Goal: Task Accomplishment & Management: Use online tool/utility

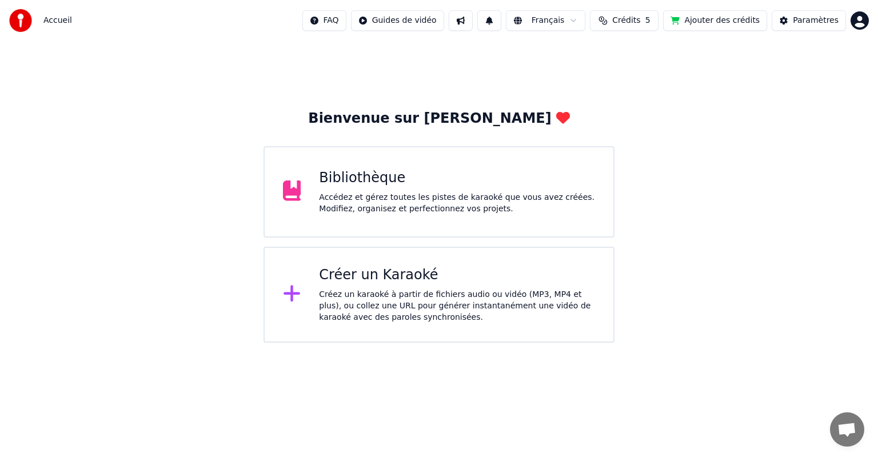
click at [419, 206] on div "Accédez et gérez toutes les pistes de karaoké que vous avez créées. Modifiez, o…" at bounding box center [457, 203] width 276 height 23
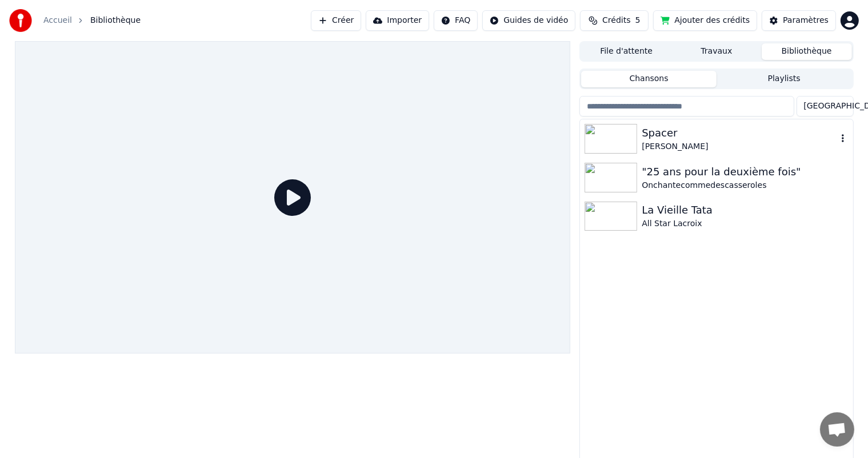
click at [643, 134] on div "Spacer" at bounding box center [739, 133] width 195 height 16
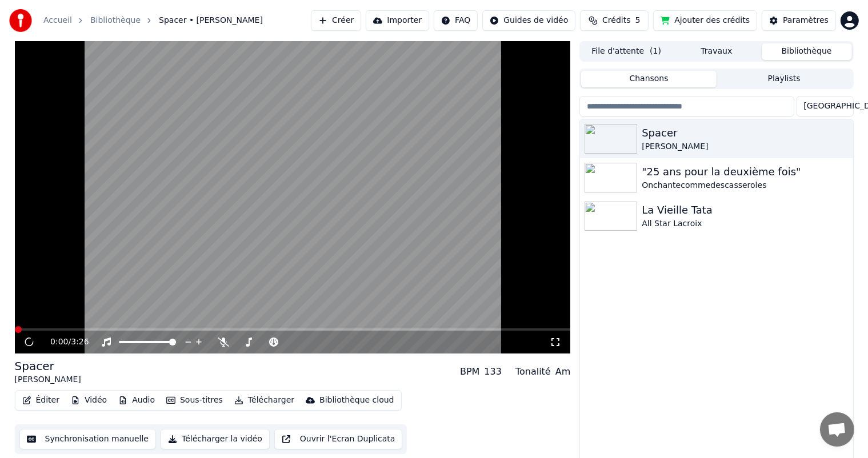
click at [87, 439] on button "Synchronisation manuelle" at bounding box center [87, 439] width 137 height 21
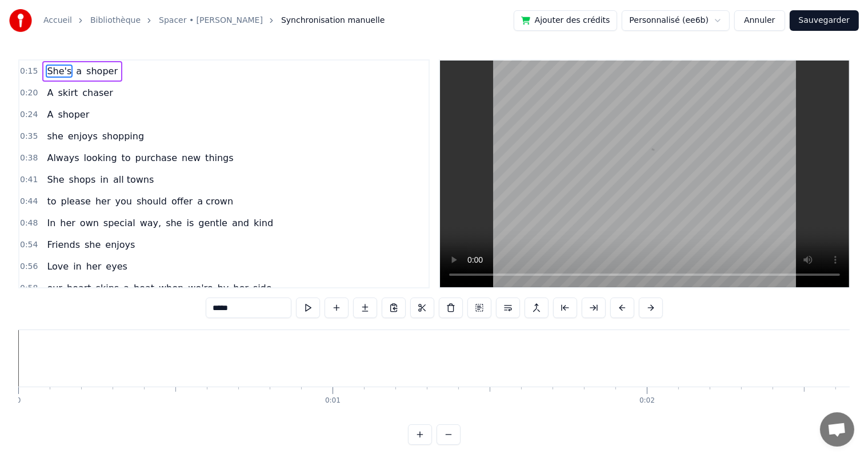
scroll to position [0, 4752]
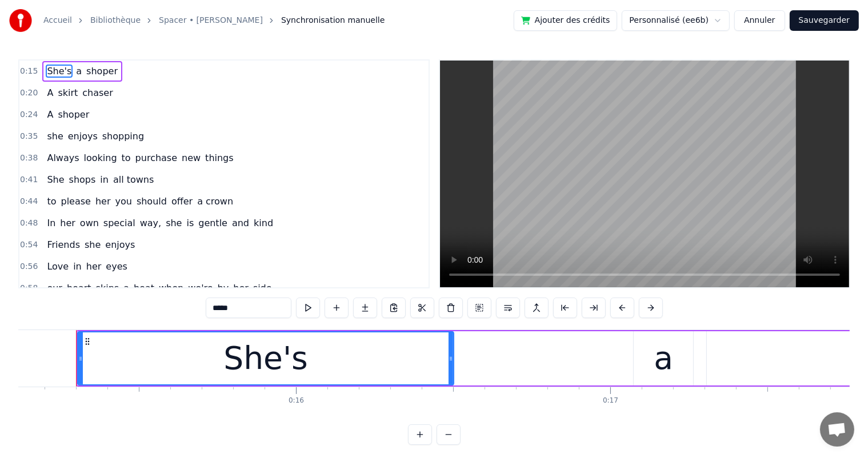
click at [429, 204] on div "0:15 She's a shoper 0:20 A skirt chaser 0:24 A shoper 0:35 she enjoys shopping …" at bounding box center [223, 173] width 411 height 229
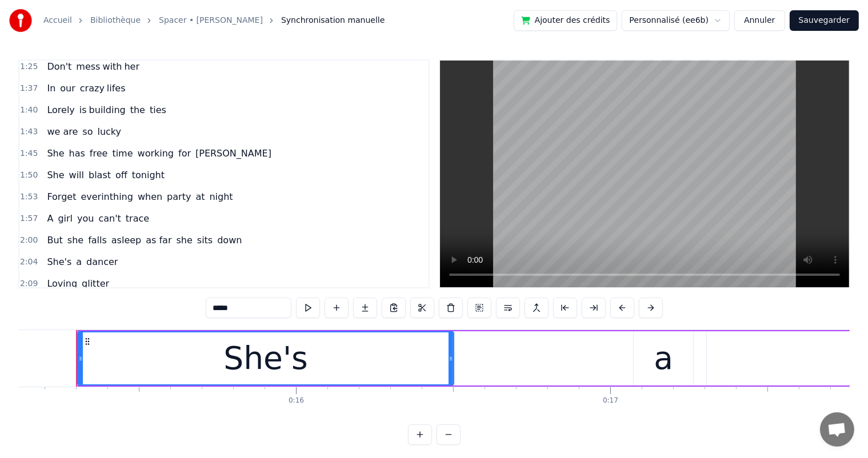
scroll to position [382, 0]
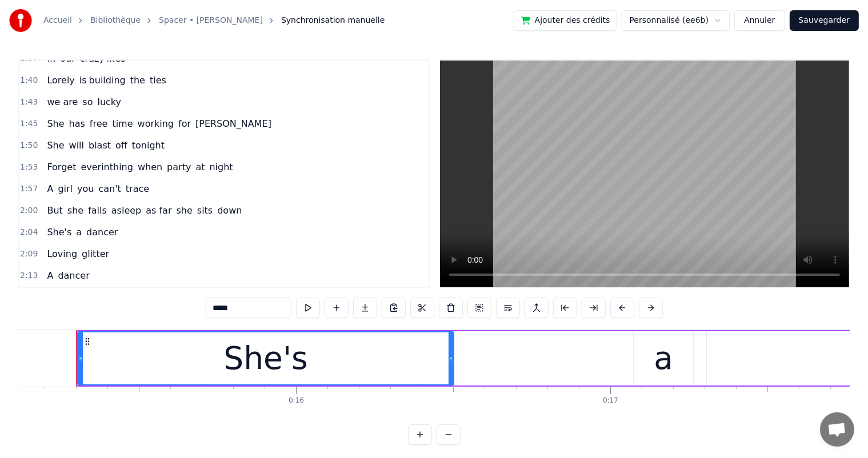
click at [89, 161] on span "everinthing" at bounding box center [106, 167] width 54 height 13
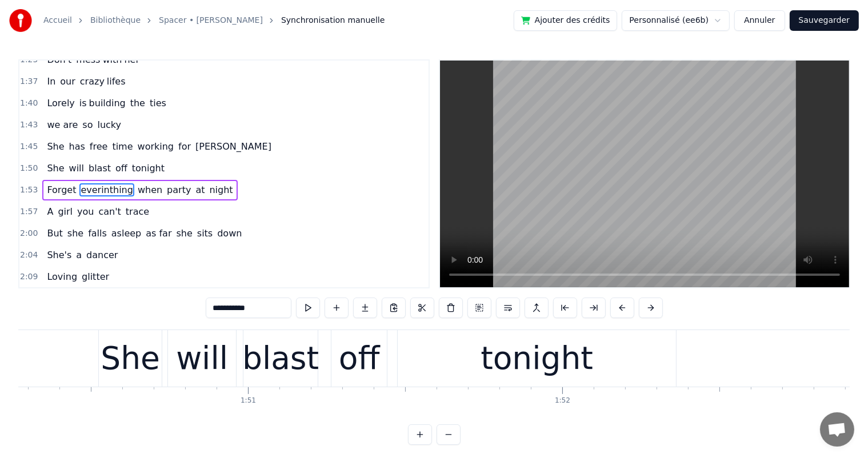
scroll to position [0, 35937]
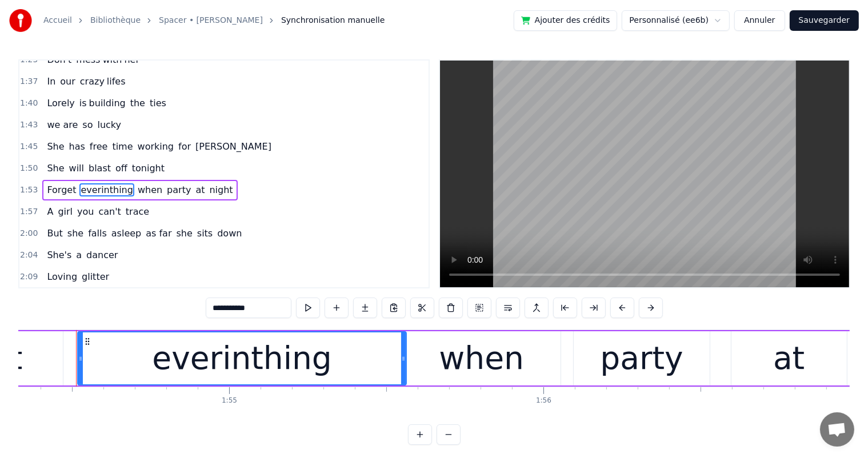
click at [233, 307] on input "**********" at bounding box center [249, 308] width 86 height 21
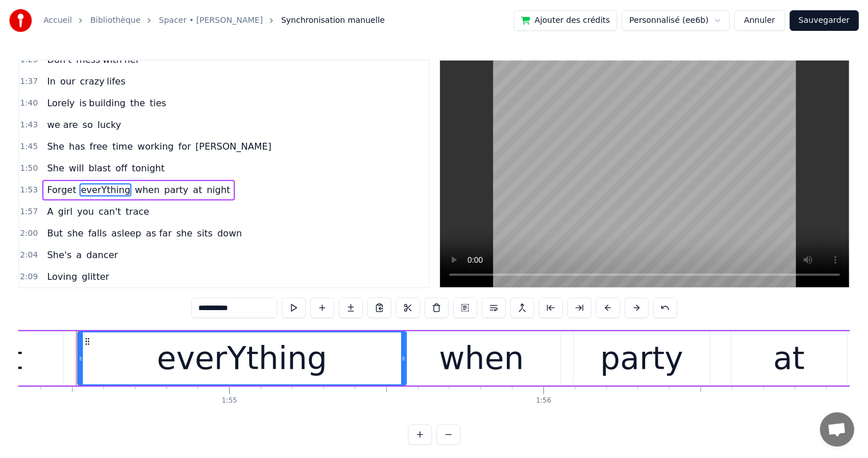
click at [214, 309] on input "**********" at bounding box center [234, 308] width 86 height 21
type input "**********"
click at [839, 21] on button "Sauvegarder" at bounding box center [824, 20] width 69 height 21
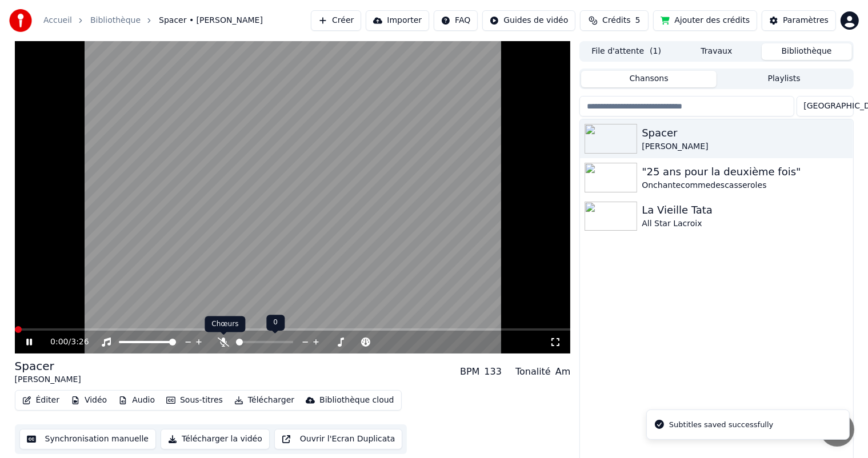
click at [219, 339] on icon at bounding box center [223, 342] width 11 height 9
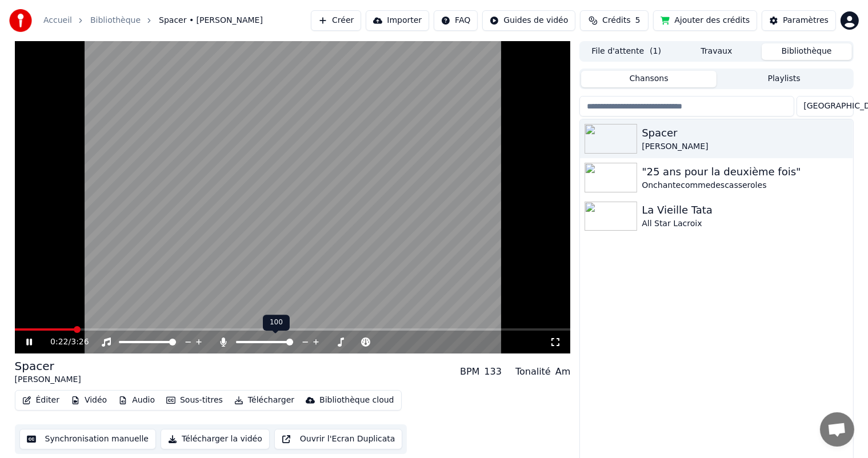
click at [245, 341] on span at bounding box center [264, 342] width 57 height 2
click at [247, 342] on span at bounding box center [249, 342] width 7 height 7
click at [190, 327] on video at bounding box center [293, 197] width 556 height 313
click at [178, 328] on video at bounding box center [293, 197] width 556 height 313
drag, startPoint x: 239, startPoint y: 343, endPoint x: 256, endPoint y: 345, distance: 16.7
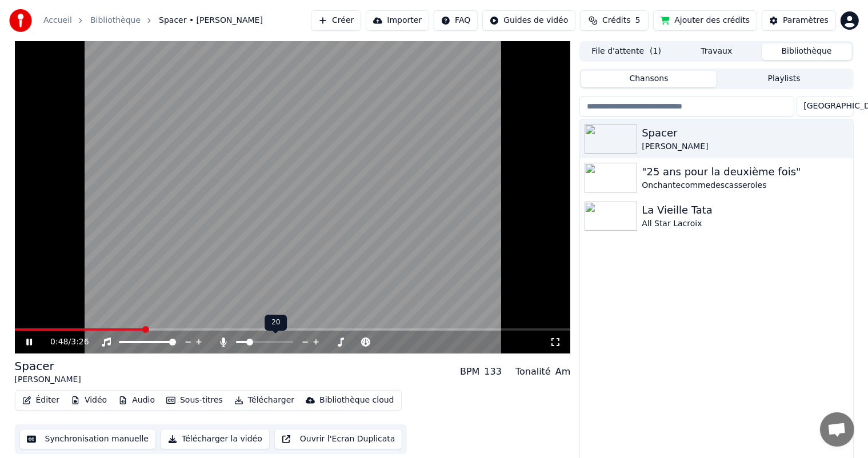
click at [256, 345] on div at bounding box center [269, 342] width 103 height 11
click at [254, 342] on span at bounding box center [264, 342] width 57 height 2
click at [251, 342] on span at bounding box center [252, 342] width 7 height 7
click at [249, 341] on span at bounding box center [251, 342] width 7 height 7
click at [247, 342] on span at bounding box center [249, 342] width 7 height 7
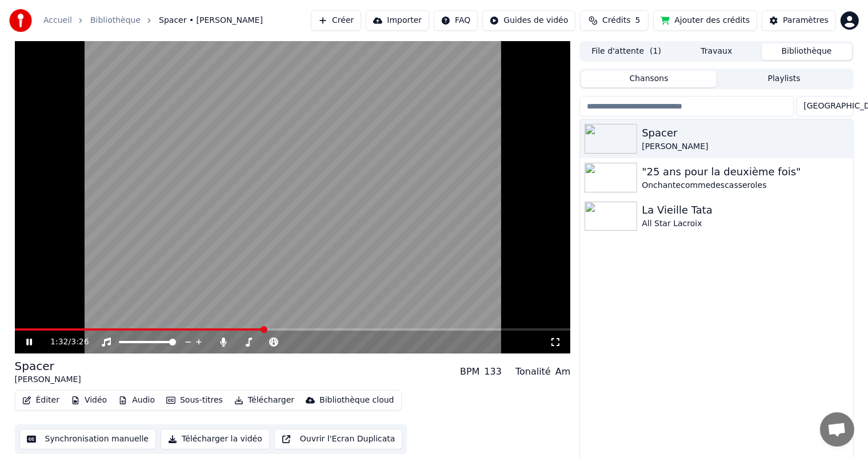
click at [25, 340] on icon at bounding box center [37, 342] width 27 height 9
click at [254, 399] on button "Télécharger" at bounding box center [264, 401] width 69 height 16
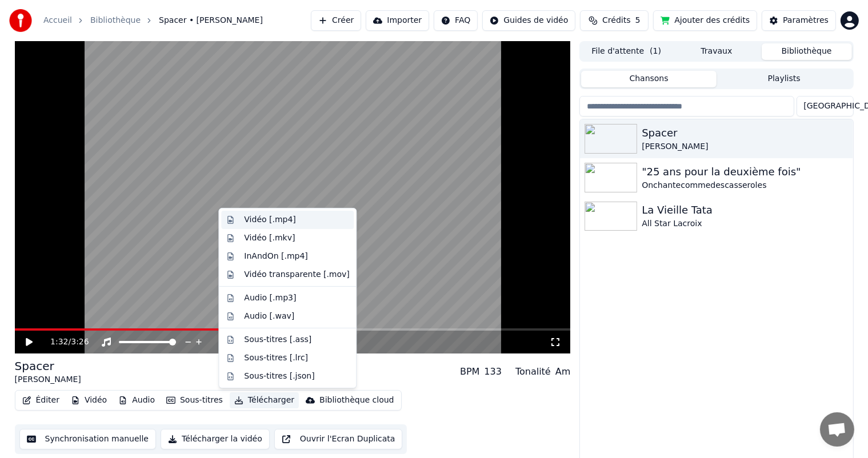
click at [264, 217] on div "Vidéo [.mp4]" at bounding box center [269, 219] width 51 height 11
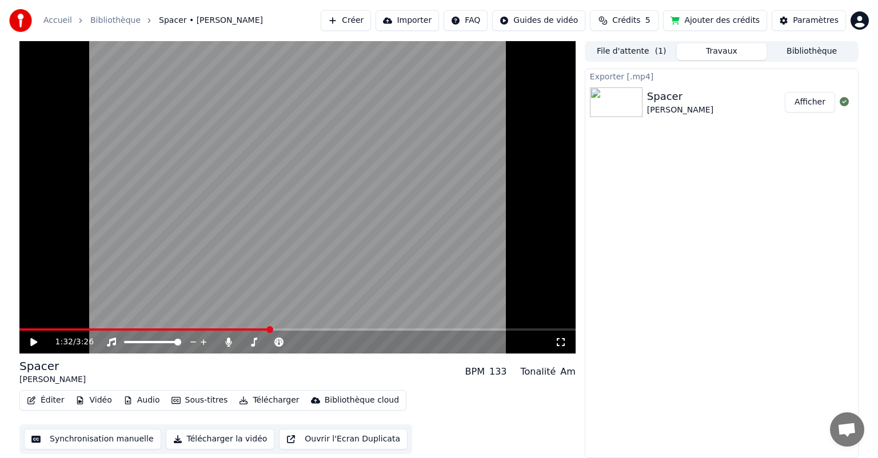
click at [805, 103] on button "Afficher" at bounding box center [810, 102] width 50 height 21
click at [817, 106] on button "Afficher" at bounding box center [810, 102] width 50 height 21
click at [804, 102] on button "Afficher" at bounding box center [810, 102] width 50 height 21
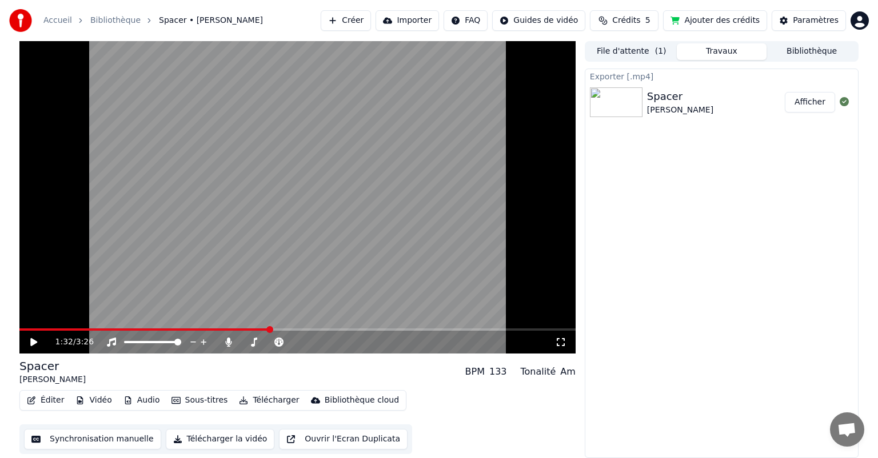
click at [804, 102] on button "Afficher" at bounding box center [810, 102] width 50 height 21
click at [773, 85] on div "Spacer [PERSON_NAME]" at bounding box center [721, 102] width 273 height 39
click at [807, 103] on button "Afficher" at bounding box center [810, 102] width 50 height 21
click at [31, 346] on icon at bounding box center [42, 342] width 27 height 9
click at [32, 347] on div "1:34 / 3:26" at bounding box center [297, 342] width 547 height 11
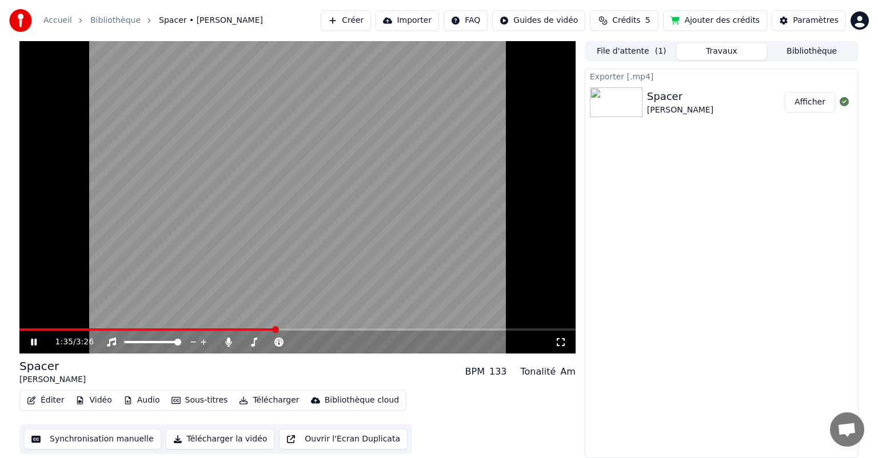
click at [32, 338] on icon at bounding box center [42, 342] width 27 height 9
click at [808, 107] on button "Afficher" at bounding box center [810, 102] width 50 height 21
click at [822, 98] on button "Afficher" at bounding box center [810, 102] width 50 height 21
click at [645, 54] on button "File d'attente ( 1 )" at bounding box center [631, 51] width 90 height 17
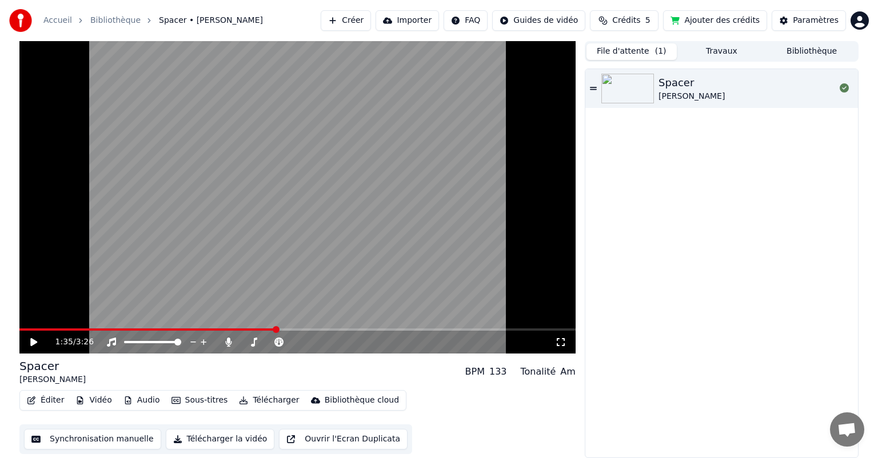
click at [716, 51] on button "Travaux" at bounding box center [722, 51] width 90 height 17
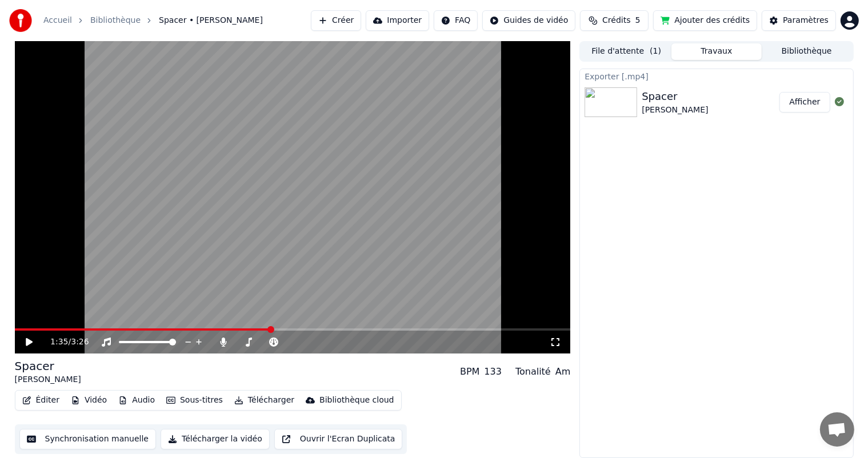
click at [800, 50] on button "Bibliothèque" at bounding box center [807, 51] width 90 height 17
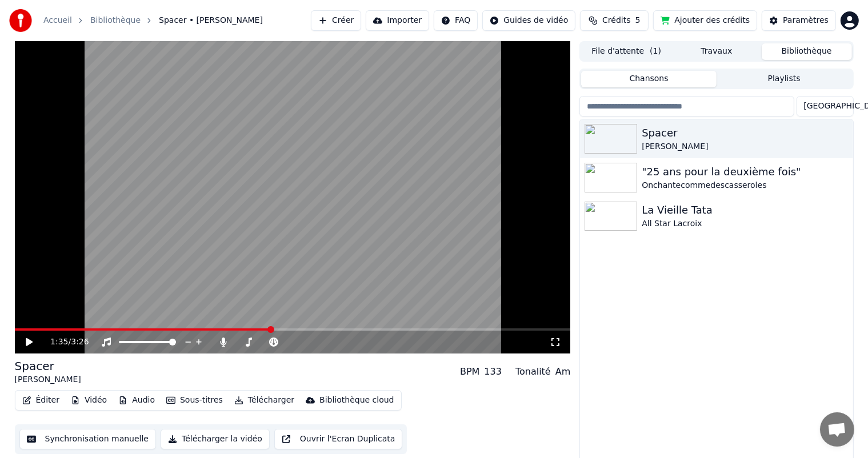
click at [640, 46] on button "File d'attente ( 1 )" at bounding box center [626, 51] width 90 height 17
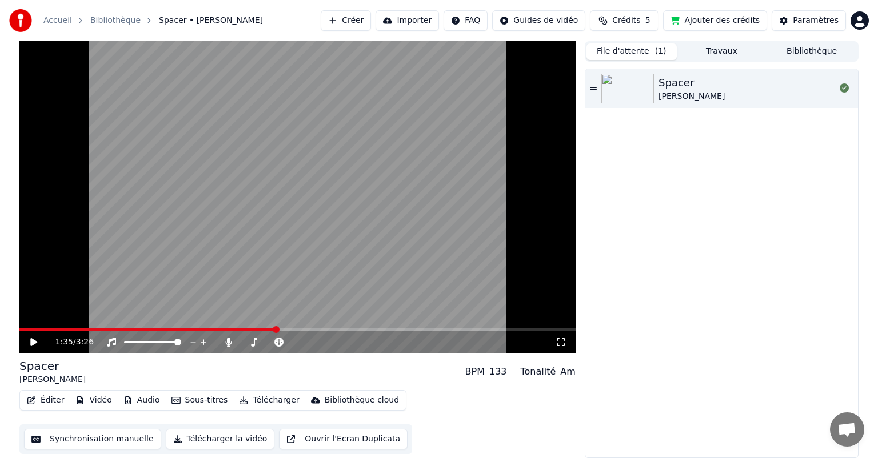
click at [56, 322] on video at bounding box center [297, 197] width 556 height 313
click at [149, 331] on span at bounding box center [106, 330] width 174 height 2
click at [65, 438] on button "Synchronisation manuelle" at bounding box center [92, 439] width 137 height 21
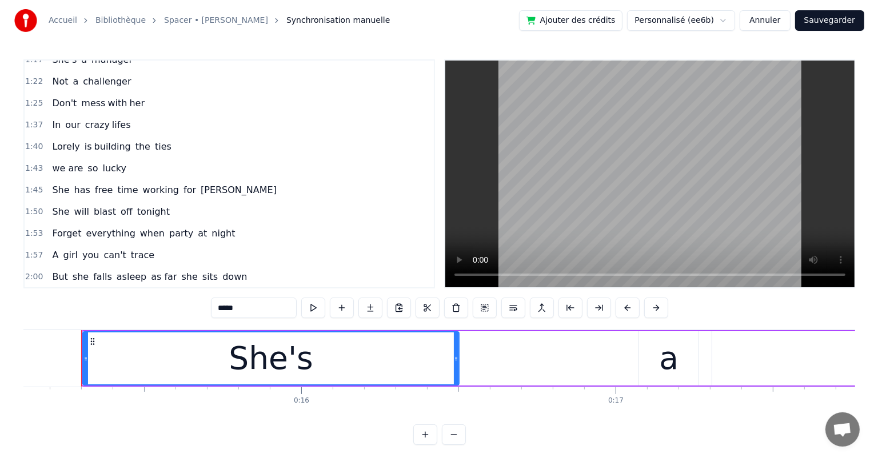
scroll to position [320, 0]
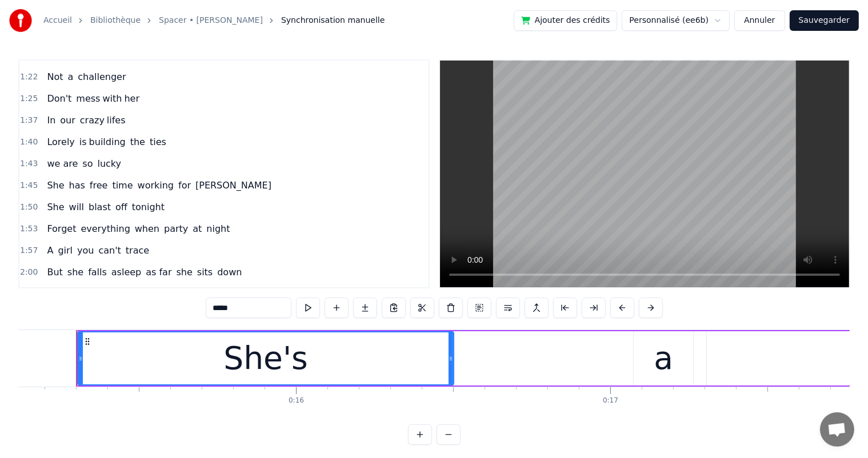
click at [805, 23] on button "Sauvegarder" at bounding box center [824, 20] width 69 height 21
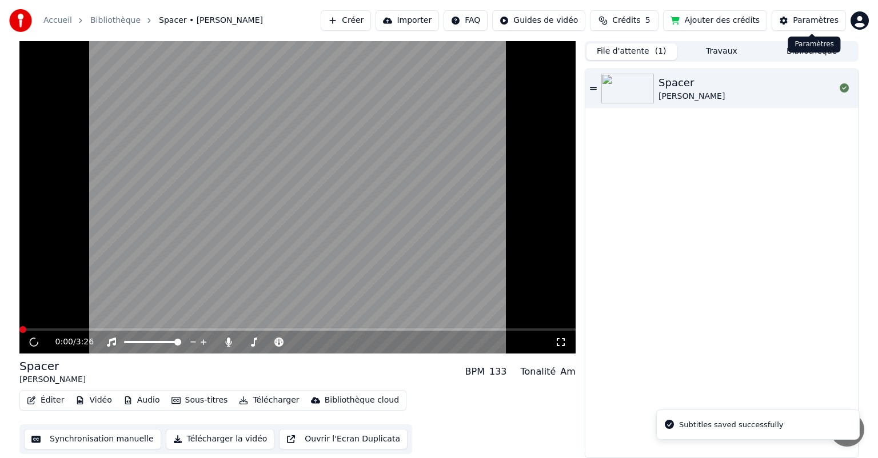
drag, startPoint x: 805, startPoint y: 23, endPoint x: 467, endPoint y: 229, distance: 396.3
click at [467, 229] on div "Accueil Bibliothèque Spacer • [PERSON_NAME] Importer FAQ Guides de vidéo Crédit…" at bounding box center [439, 229] width 878 height 458
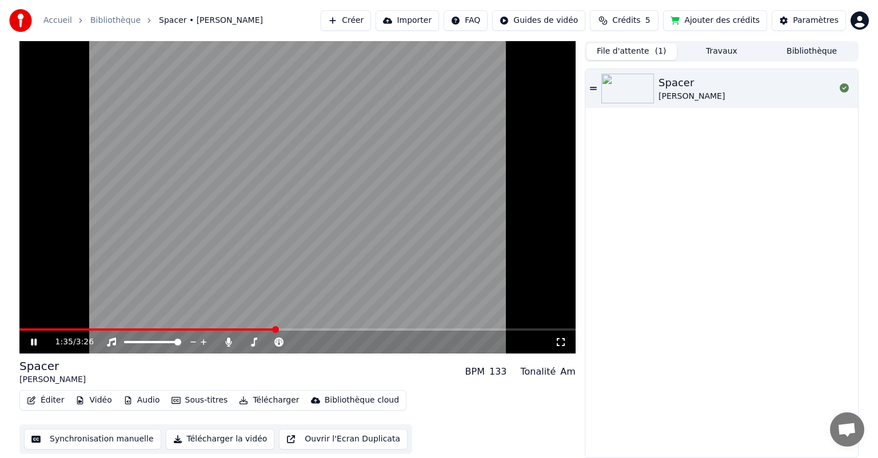
click at [275, 330] on span at bounding box center [297, 330] width 556 height 2
click at [251, 343] on span at bounding box center [253, 342] width 7 height 7
click at [37, 343] on icon at bounding box center [42, 342] width 27 height 9
click at [247, 394] on button "Télécharger" at bounding box center [268, 401] width 69 height 16
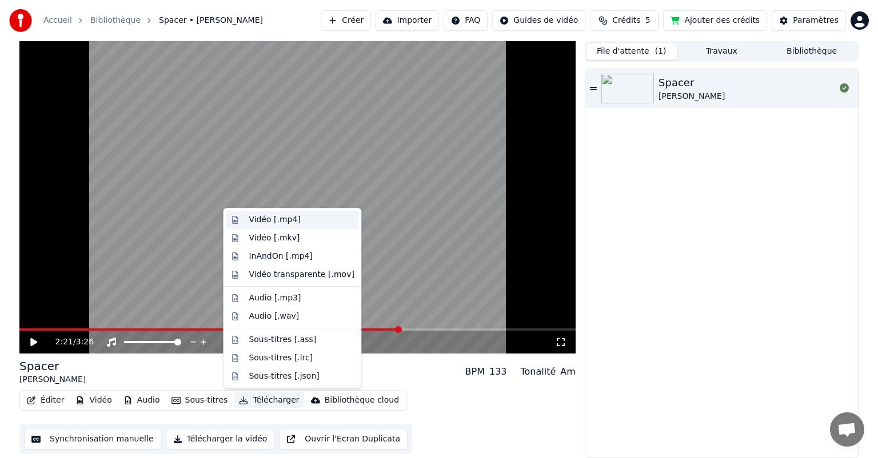
click at [265, 221] on div "Vidéo [.mp4]" at bounding box center [274, 219] width 51 height 11
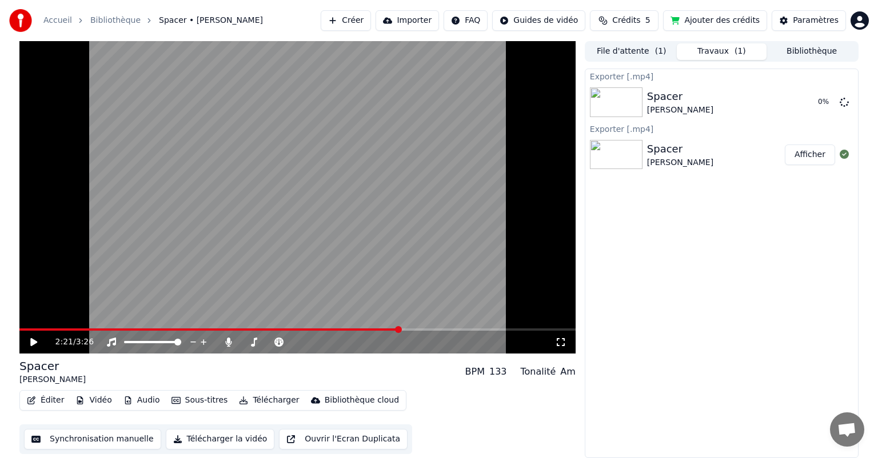
click at [440, 313] on video at bounding box center [297, 197] width 556 height 313
click at [53, 401] on button "Éditer" at bounding box center [45, 401] width 46 height 16
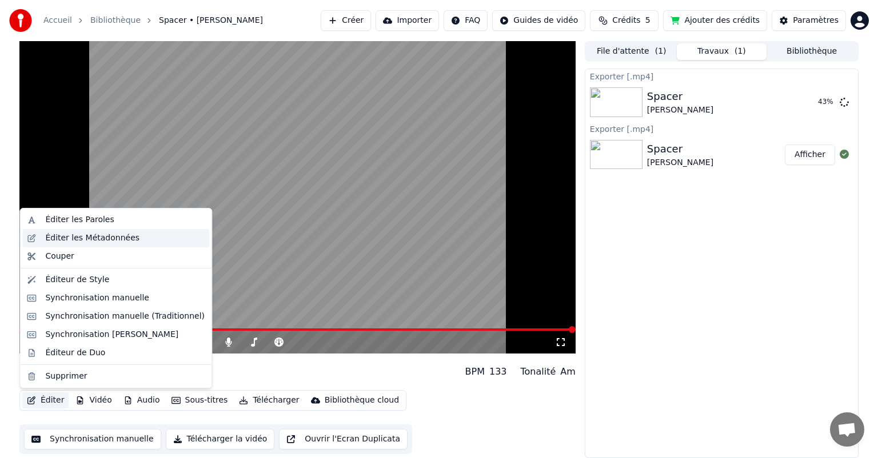
click at [66, 240] on div "Éditer les Métadonnées" at bounding box center [92, 238] width 94 height 11
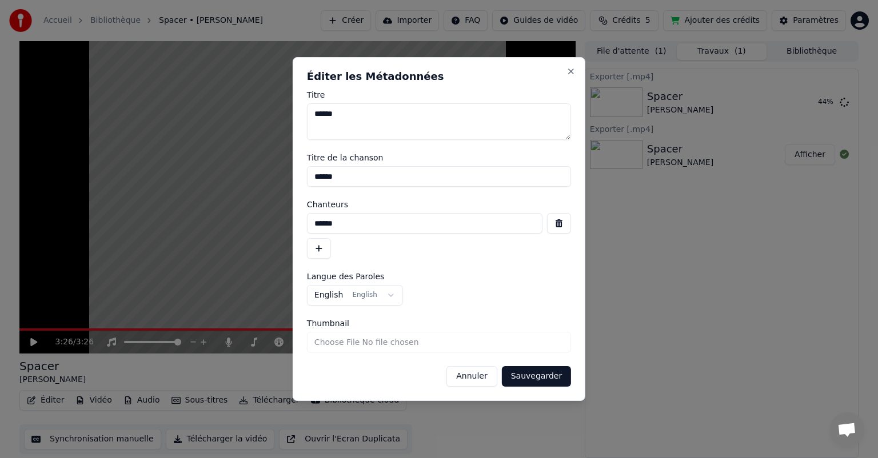
click at [480, 378] on button "Annuler" at bounding box center [471, 376] width 50 height 21
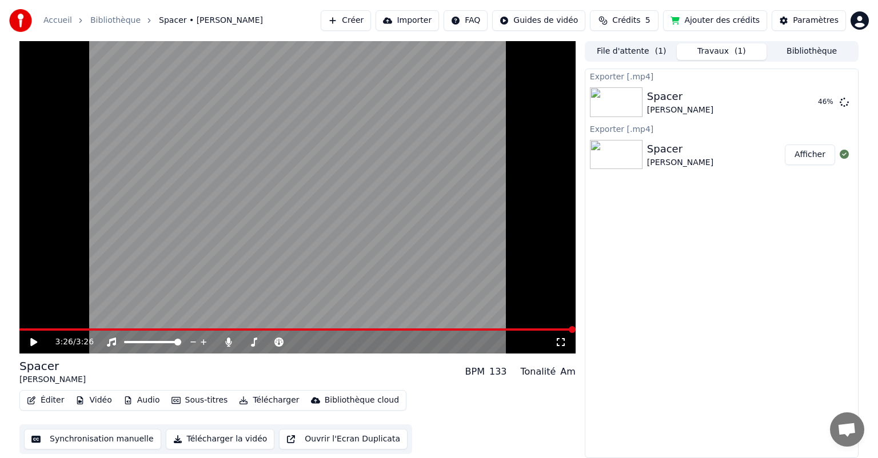
click at [34, 395] on button "Éditer" at bounding box center [45, 401] width 46 height 16
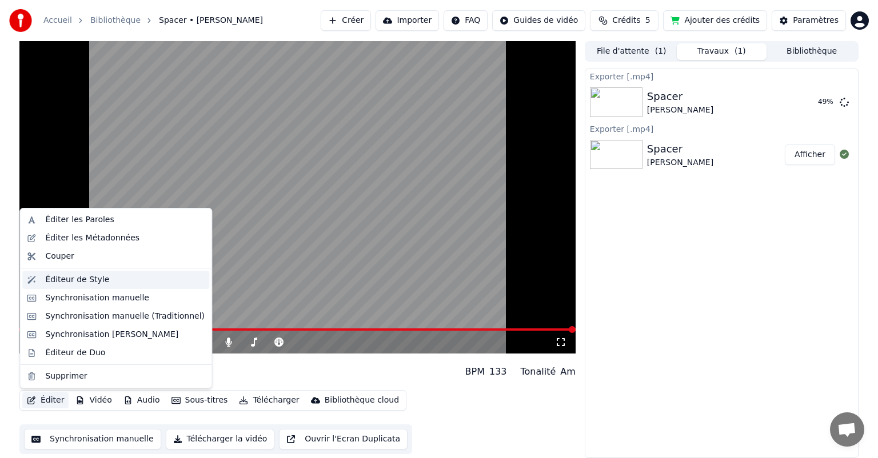
click at [51, 282] on div "Éditeur de Style" at bounding box center [77, 279] width 64 height 11
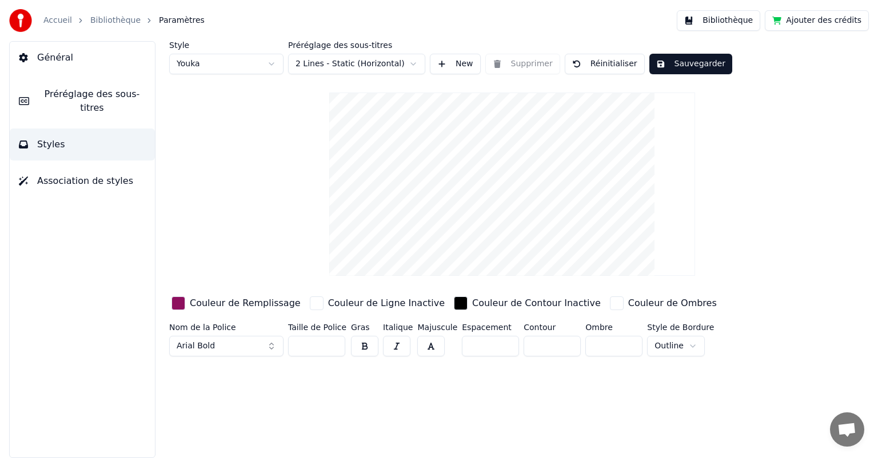
click at [414, 64] on html "Accueil Bibliothèque Paramètres Bibliothèque Ajouter des crédits Général Prérég…" at bounding box center [439, 229] width 878 height 458
click at [414, 61] on html "Accueil Bibliothèque Paramètres Bibliothèque Ajouter des crédits Général Prérég…" at bounding box center [439, 229] width 878 height 458
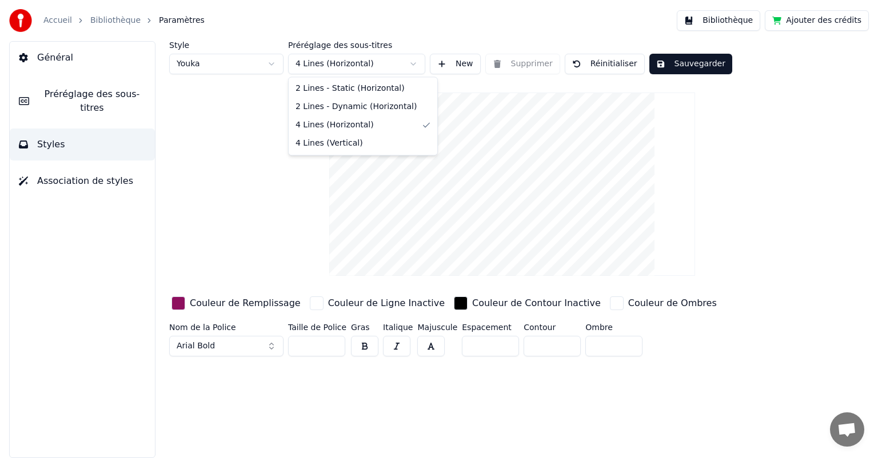
click at [417, 66] on html "Accueil Bibliothèque Paramètres Bibliothèque Ajouter des crédits Général Prérég…" at bounding box center [439, 229] width 878 height 458
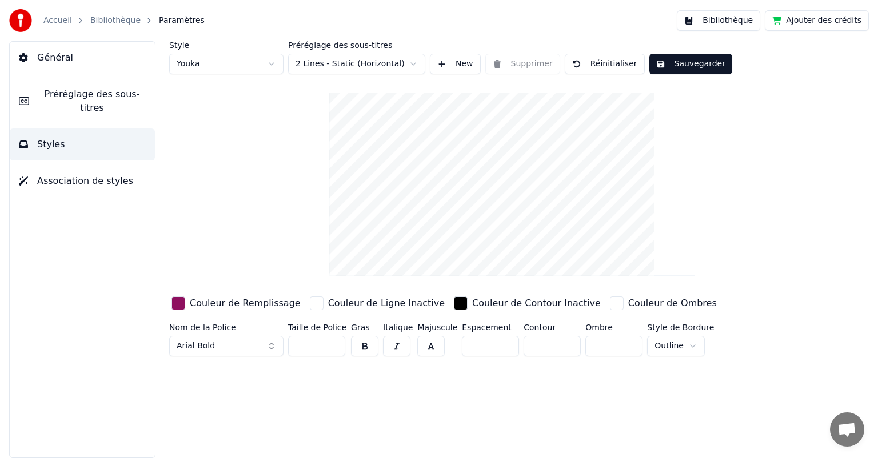
click at [417, 61] on html "Accueil Bibliothèque Paramètres Bibliothèque Ajouter des crédits Général Prérég…" at bounding box center [439, 229] width 878 height 458
click at [87, 138] on button "Styles" at bounding box center [82, 145] width 145 height 32
click at [97, 89] on span "Préréglage des sous-titres" at bounding box center [91, 100] width 107 height 27
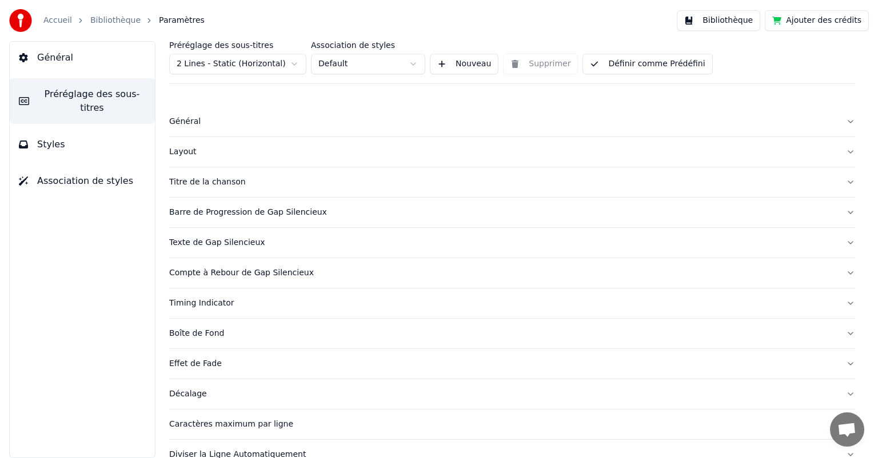
click at [95, 61] on button "Général" at bounding box center [82, 58] width 145 height 32
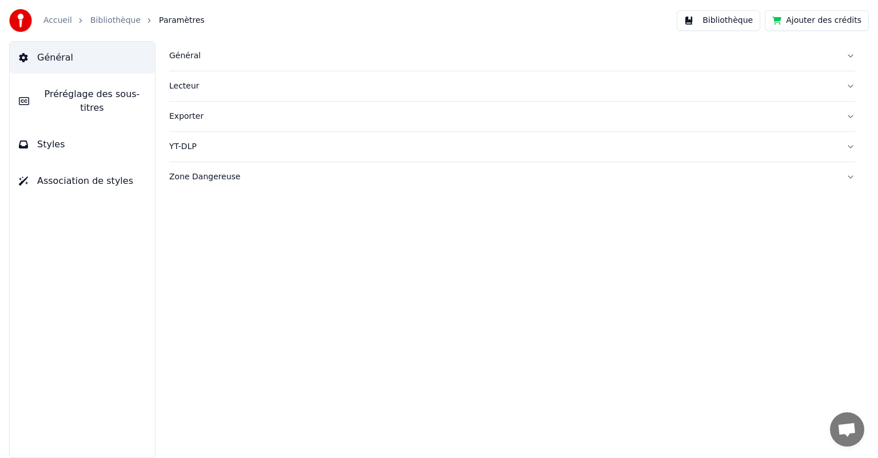
click at [98, 26] on link "Bibliothèque" at bounding box center [115, 20] width 50 height 11
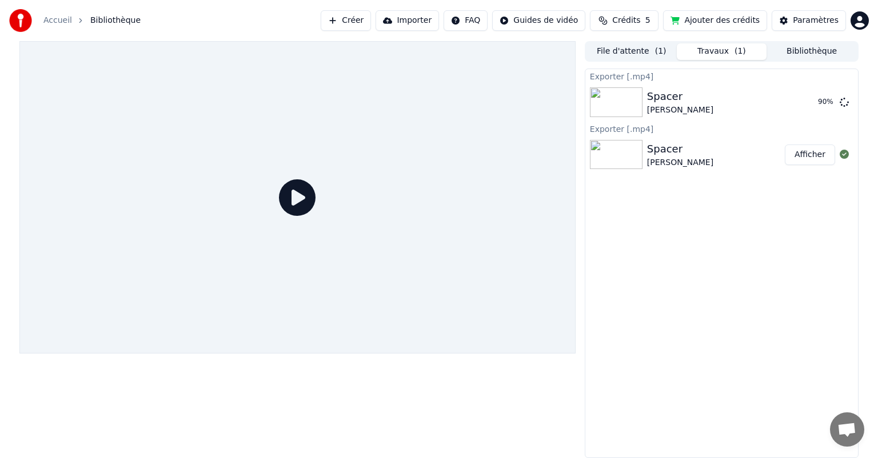
click at [720, 171] on div "Spacer [PERSON_NAME]" at bounding box center [721, 154] width 273 height 39
click at [610, 0] on div "Accueil Bibliothèque Créer Importer FAQ Guides de vidéo Crédits 5 Ajouter des c…" at bounding box center [439, 20] width 878 height 41
click at [812, 98] on button "Afficher" at bounding box center [810, 102] width 50 height 21
click at [805, 106] on button "Afficher" at bounding box center [810, 102] width 50 height 21
click at [812, 103] on button "Afficher" at bounding box center [810, 102] width 50 height 21
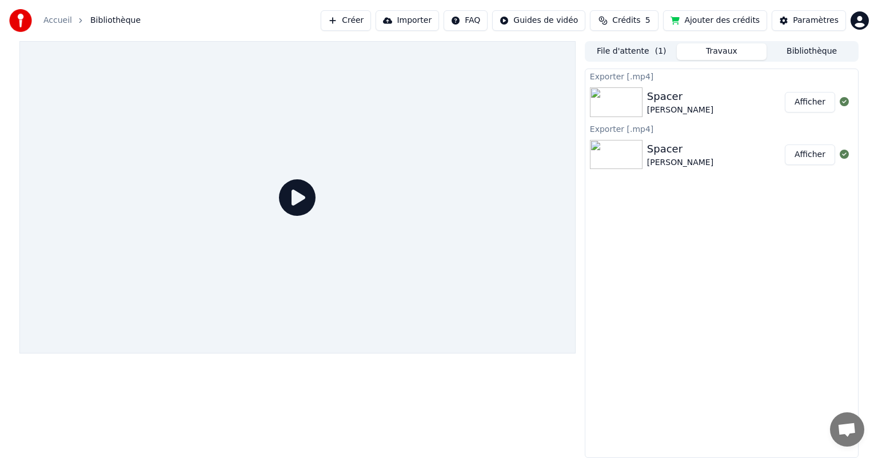
drag, startPoint x: 309, startPoint y: 436, endPoint x: 326, endPoint y: 462, distance: 30.9
click at [326, 458] on html "Accueil Bibliothèque Créer Importer FAQ Guides de vidéo Crédits 5 Ajouter des c…" at bounding box center [439, 229] width 878 height 458
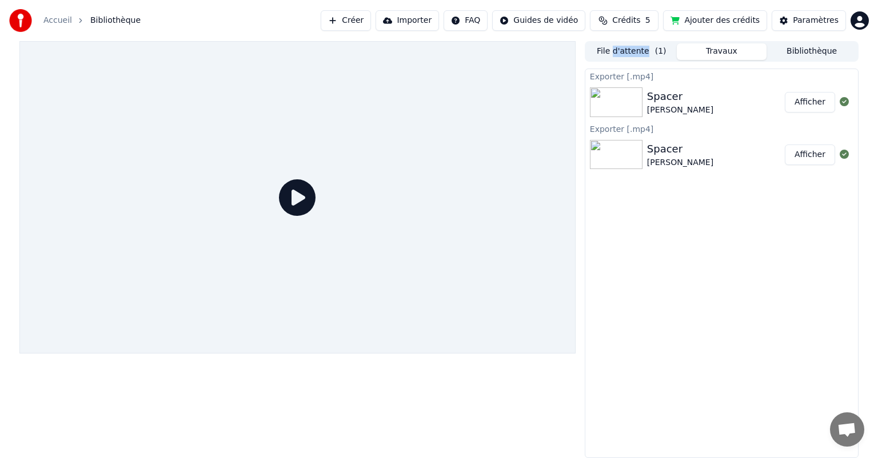
click at [670, 101] on div "Spacer" at bounding box center [680, 97] width 66 height 16
click at [606, 56] on button "File d'attente ( 1 )" at bounding box center [631, 51] width 90 height 17
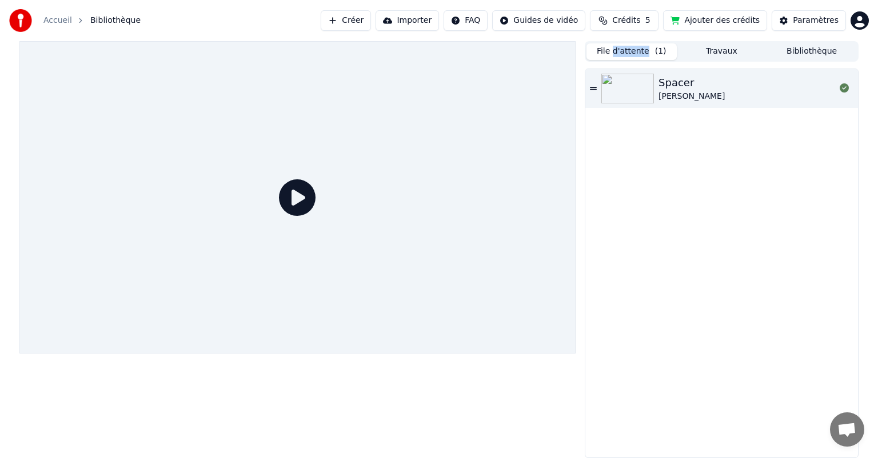
click at [711, 49] on button "Travaux" at bounding box center [722, 51] width 90 height 17
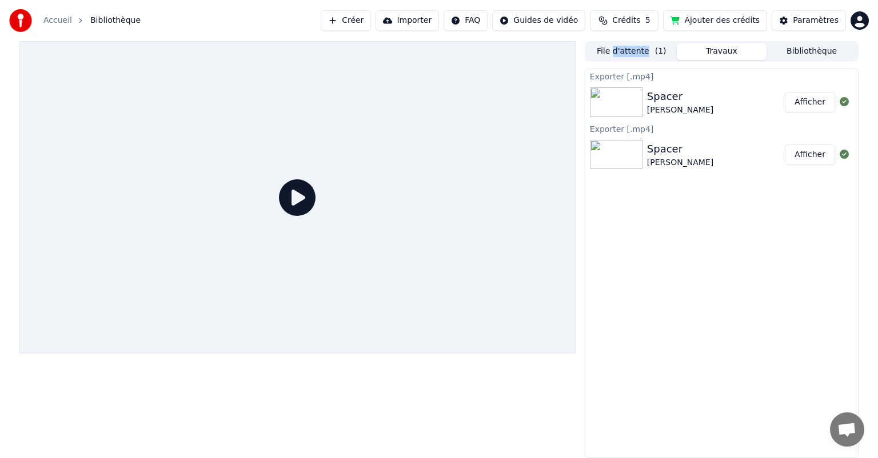
click at [791, 57] on button "Bibliothèque" at bounding box center [811, 51] width 90 height 17
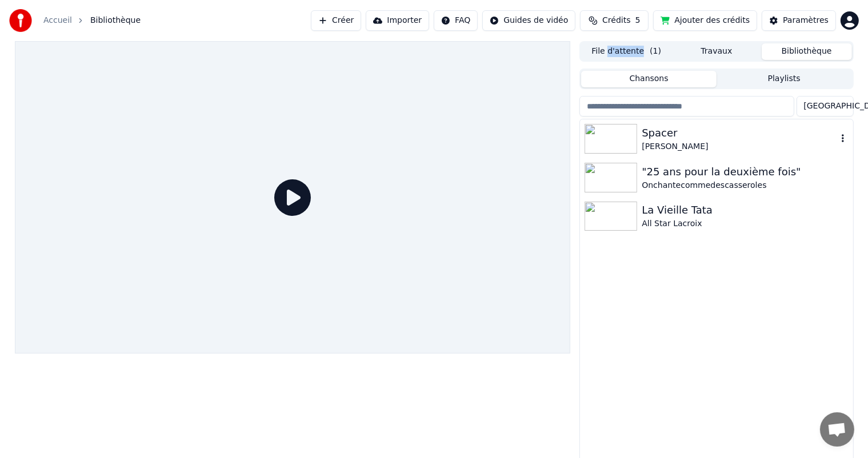
click at [718, 141] on div "[PERSON_NAME]" at bounding box center [739, 146] width 195 height 11
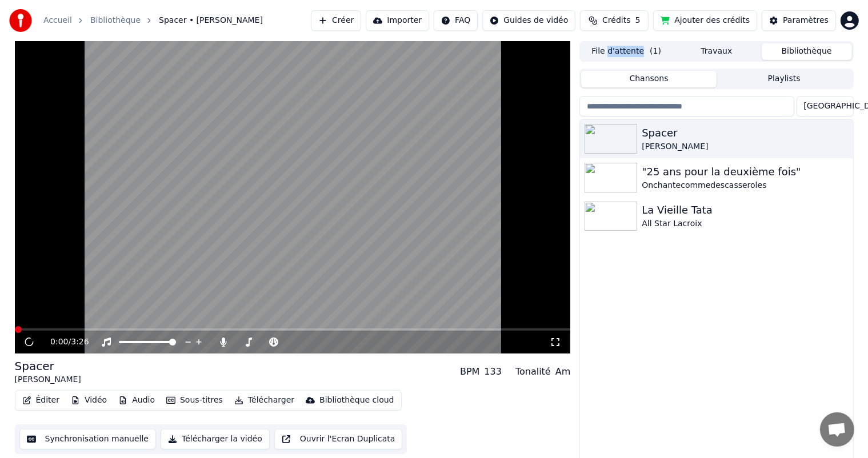
click at [55, 395] on button "Éditer" at bounding box center [41, 401] width 46 height 16
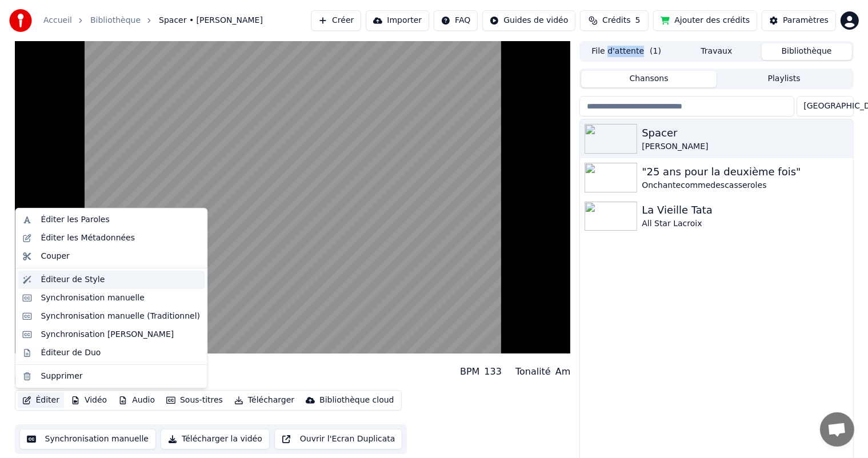
click at [46, 285] on div "Éditeur de Style" at bounding box center [73, 279] width 64 height 11
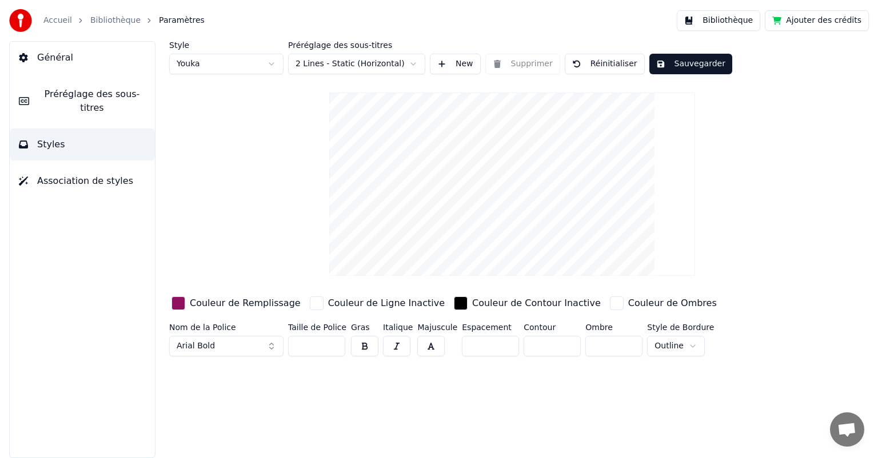
click at [411, 62] on html "Accueil Bibliothèque Paramètres Bibliothèque Ajouter des crédits Général Prérég…" at bounding box center [439, 229] width 878 height 458
click at [680, 59] on button "Sauvegarder" at bounding box center [690, 64] width 83 height 21
click at [101, 18] on link "Bibliothèque" at bounding box center [115, 20] width 50 height 11
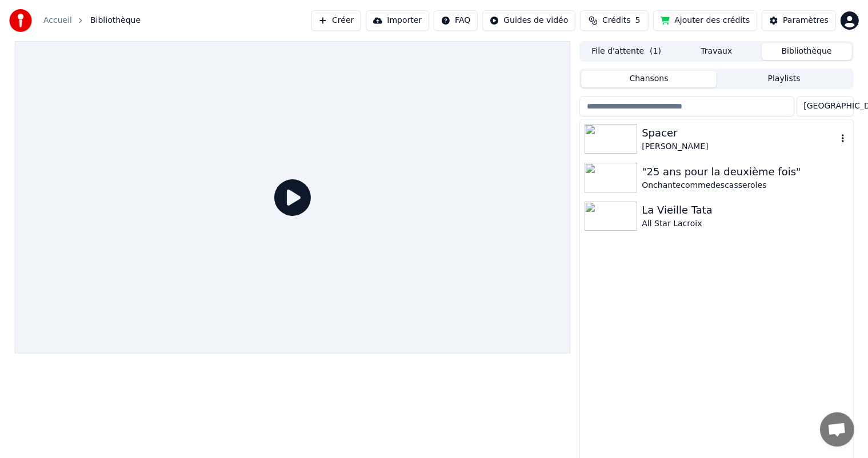
click at [657, 129] on div "Spacer" at bounding box center [739, 133] width 195 height 16
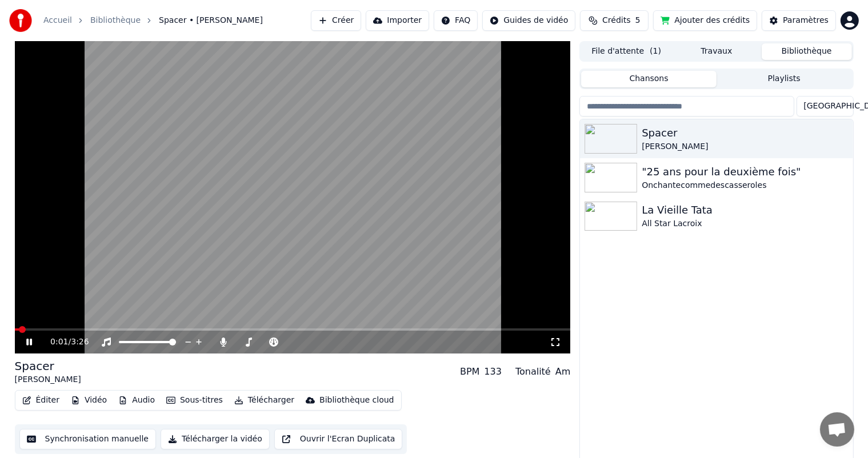
click at [62, 330] on span at bounding box center [293, 330] width 556 height 2
click at [101, 330] on span at bounding box center [293, 330] width 556 height 2
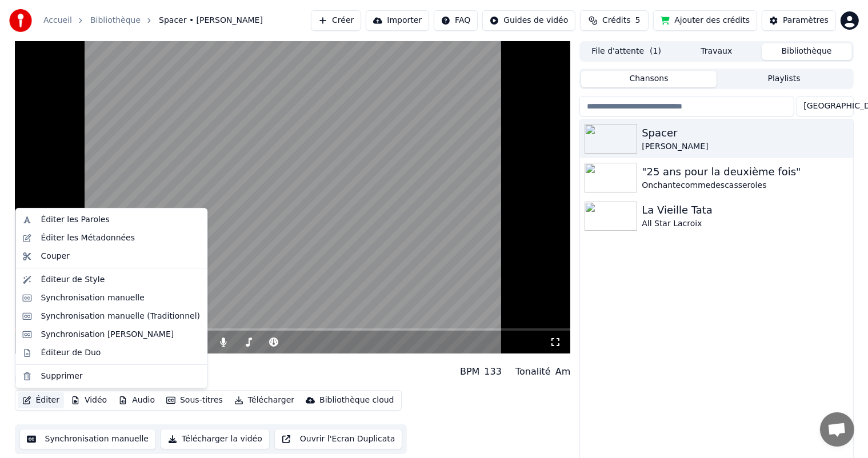
click at [48, 404] on button "Éditer" at bounding box center [41, 401] width 46 height 16
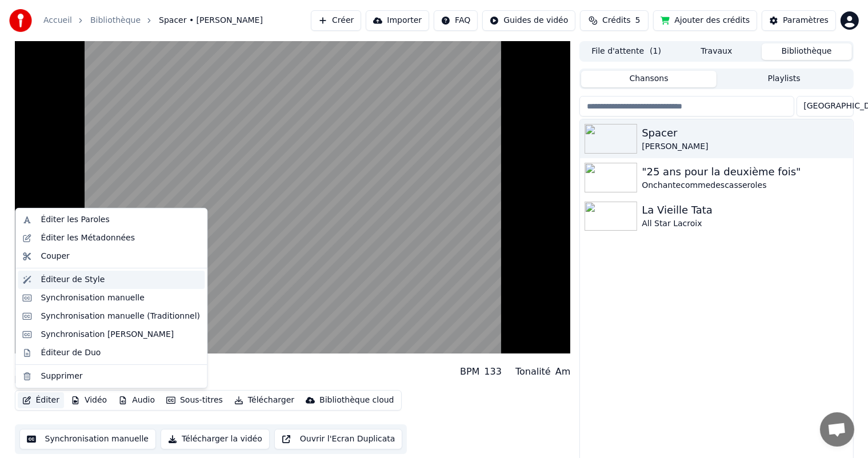
click at [80, 288] on div "Éditeur de Style" at bounding box center [111, 280] width 187 height 18
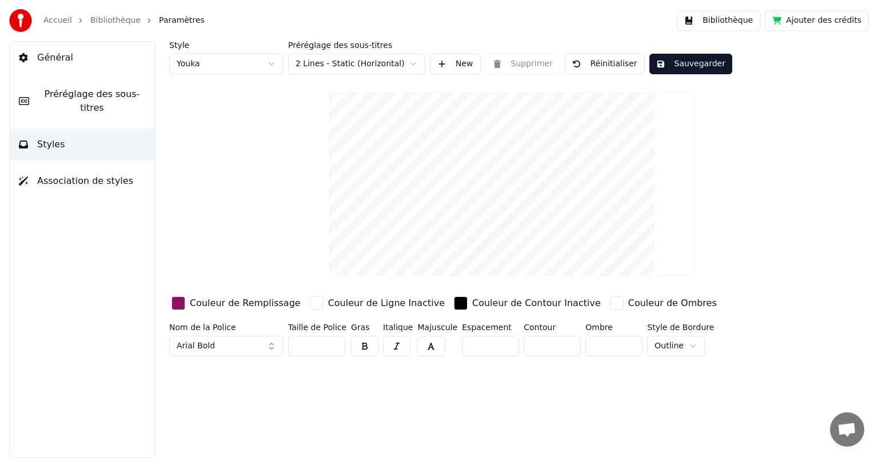
click at [414, 59] on html "Accueil Bibliothèque Paramètres Bibliothèque Ajouter des crédits Général Prérég…" at bounding box center [439, 229] width 878 height 458
click at [679, 49] on div "Style Youka Préréglage des sous-titres 2 Lines - Dynamic (Horizontal) New Suppr…" at bounding box center [512, 57] width 686 height 33
click at [673, 57] on button "Sauvegarder" at bounding box center [690, 64] width 83 height 21
click at [670, 54] on button "Sauvegarder" at bounding box center [690, 64] width 83 height 21
click at [666, 59] on button "Sauvegarder" at bounding box center [690, 64] width 83 height 21
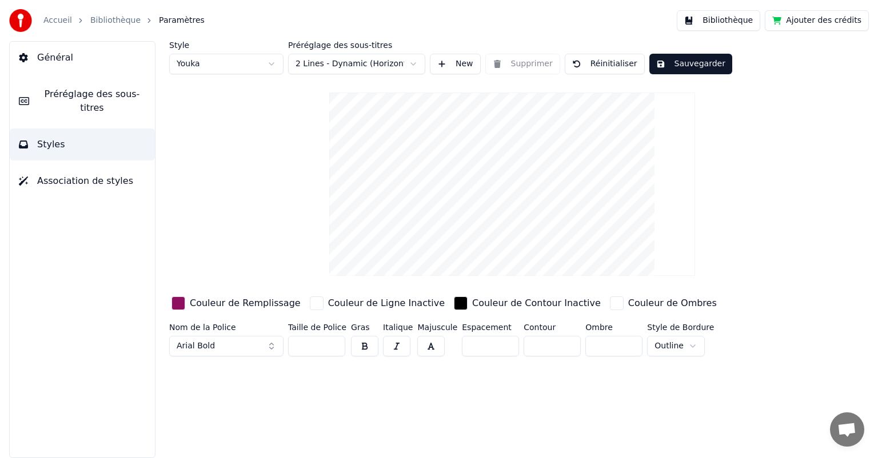
click at [745, 17] on button "Bibliothèque" at bounding box center [718, 20] width 83 height 21
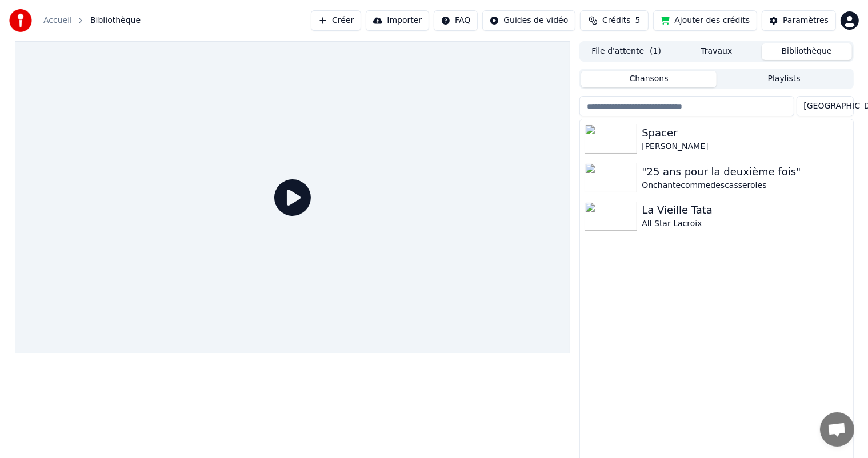
click at [613, 47] on button "File d'attente ( 1 )" at bounding box center [626, 51] width 90 height 17
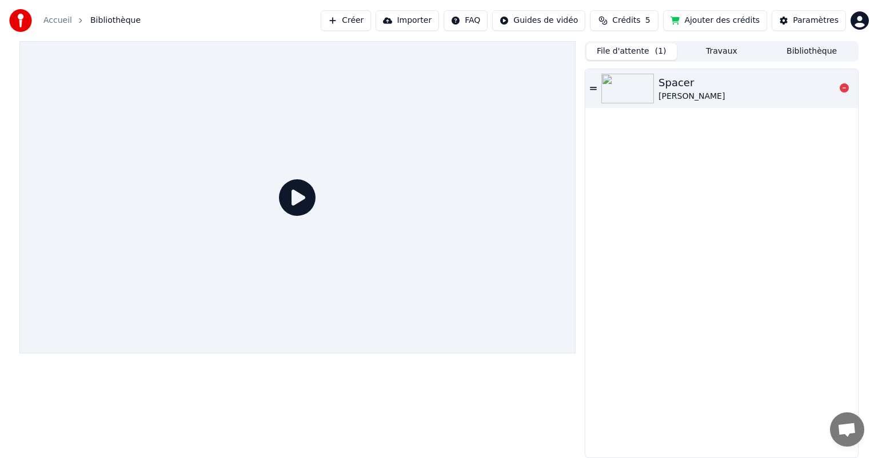
click at [679, 94] on div "[PERSON_NAME]" at bounding box center [691, 96] width 66 height 11
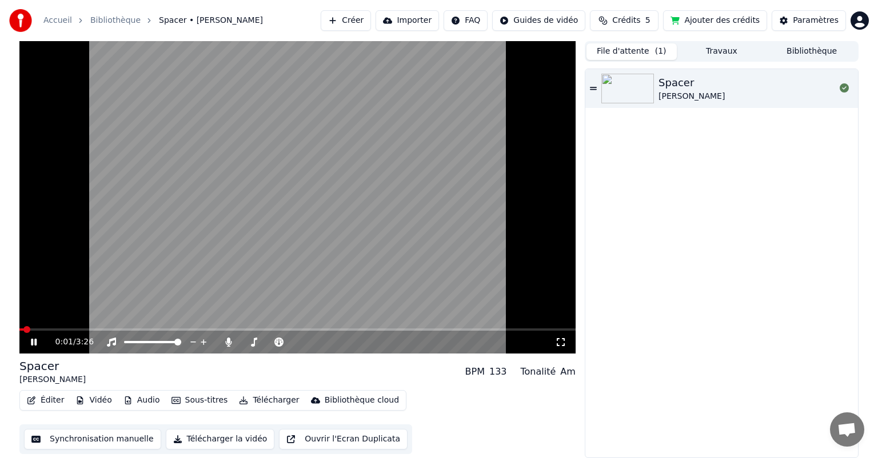
click at [83, 331] on div "0:01 / 3:26" at bounding box center [297, 342] width 556 height 23
click at [83, 330] on span at bounding box center [297, 330] width 556 height 2
click at [129, 330] on span at bounding box center [297, 330] width 556 height 2
click at [58, 398] on button "Éditer" at bounding box center [45, 401] width 46 height 16
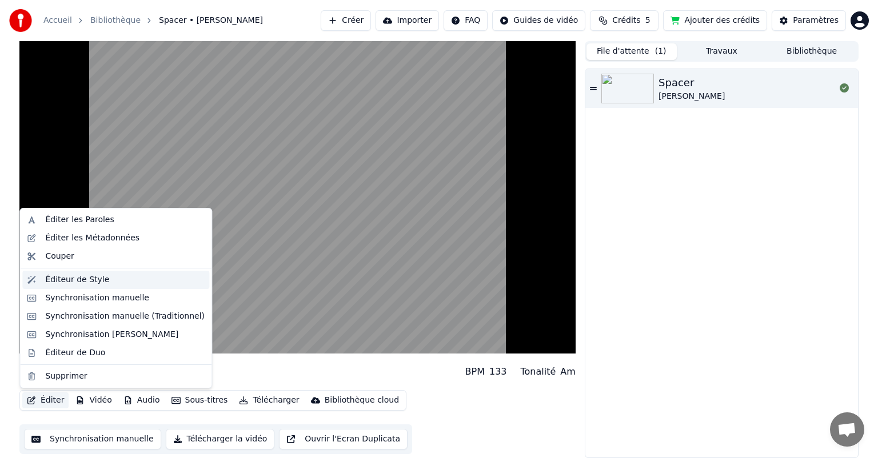
click at [66, 276] on div "Éditeur de Style" at bounding box center [77, 279] width 64 height 11
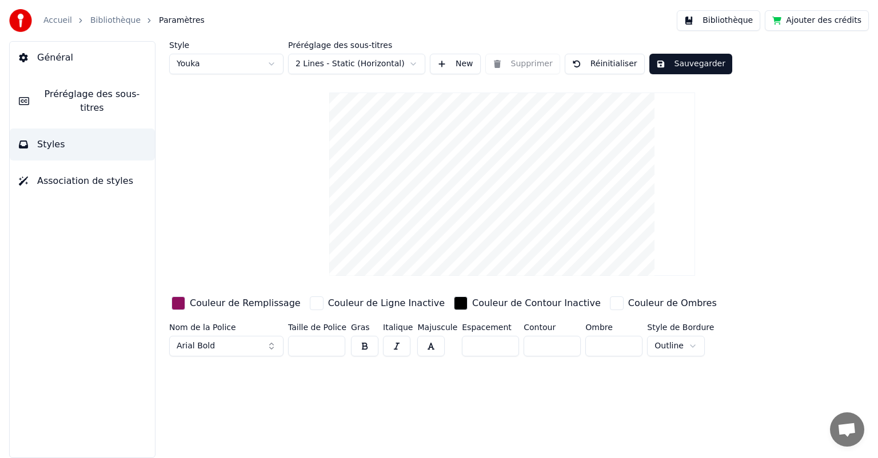
click at [411, 62] on html "Accueil Bibliothèque Paramètres Bibliothèque Ajouter des crédits Général Prérég…" at bounding box center [439, 229] width 878 height 458
click at [664, 65] on button "Sauvegarder" at bounding box center [690, 64] width 83 height 21
click at [682, 63] on button "Sauvegarder" at bounding box center [690, 64] width 83 height 21
click at [460, 61] on button "New" at bounding box center [455, 64] width 51 height 21
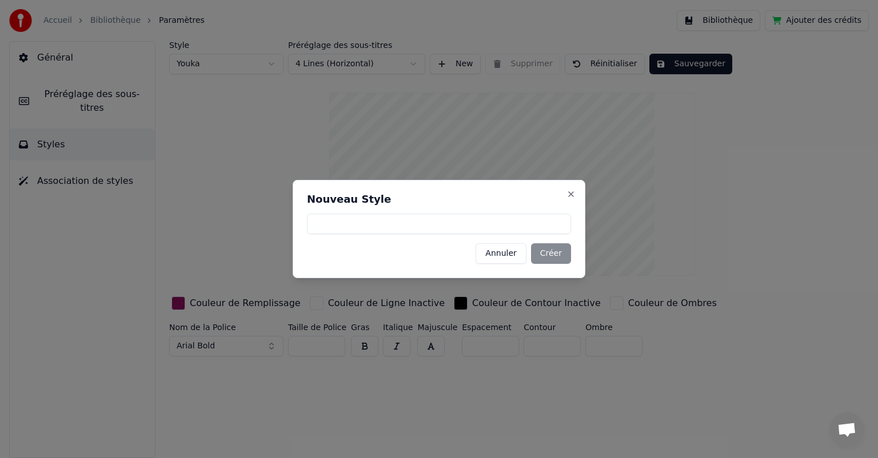
click at [506, 256] on button "Annuler" at bounding box center [500, 253] width 50 height 21
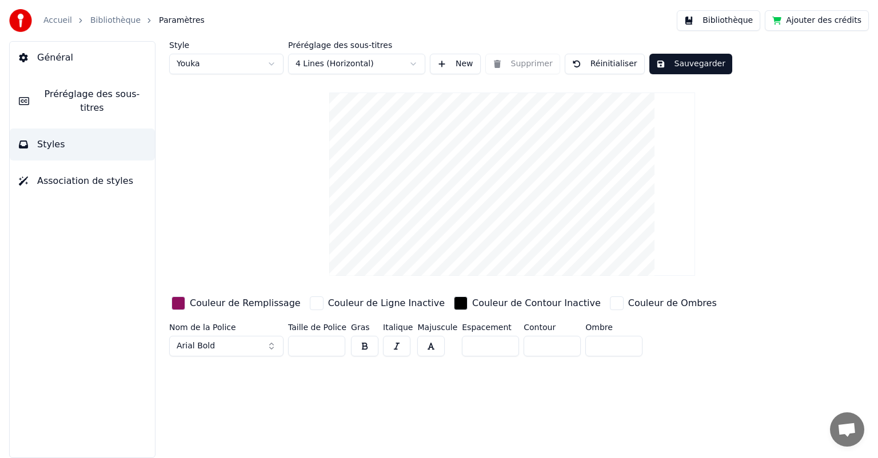
click at [733, 17] on button "Bibliothèque" at bounding box center [718, 20] width 83 height 21
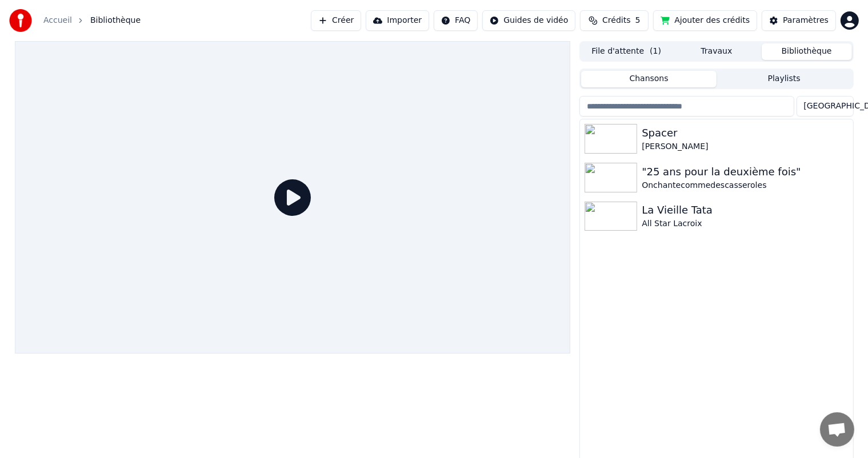
click at [625, 48] on button "File d'attente ( 1 )" at bounding box center [626, 51] width 90 height 17
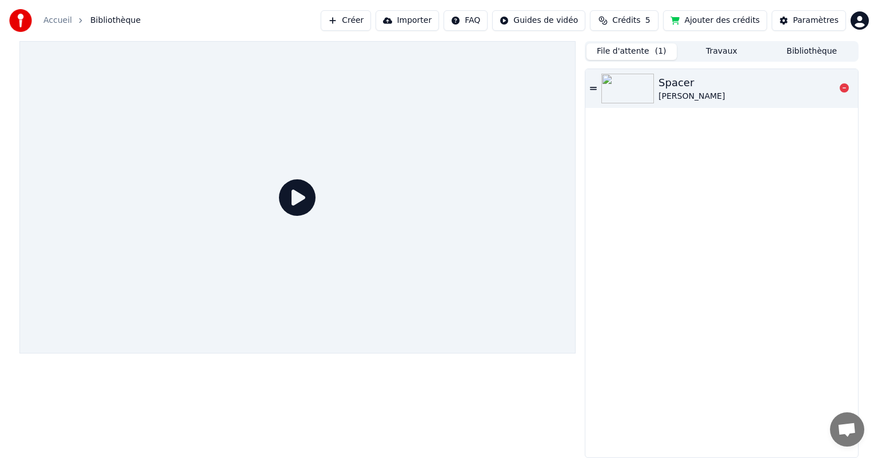
click at [650, 83] on img at bounding box center [627, 89] width 53 height 30
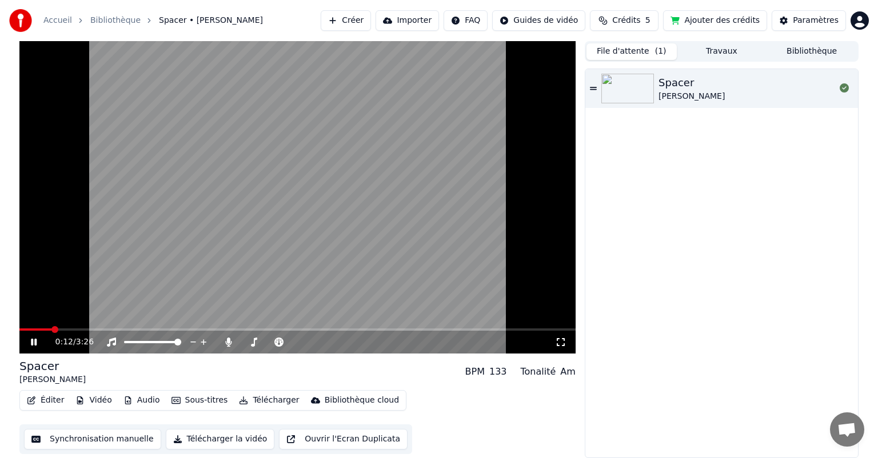
click at [51, 329] on span at bounding box center [297, 330] width 556 height 2
click at [91, 330] on span at bounding box center [297, 330] width 556 height 2
click at [117, 329] on span at bounding box center [297, 330] width 556 height 2
